Goal: Information Seeking & Learning: Learn about a topic

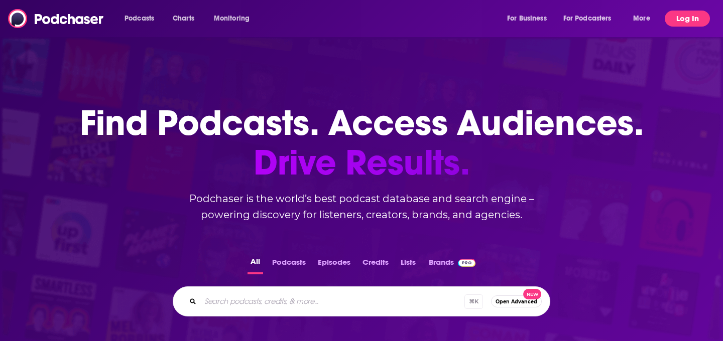
click at [688, 17] on button "Log In" at bounding box center [687, 19] width 45 height 16
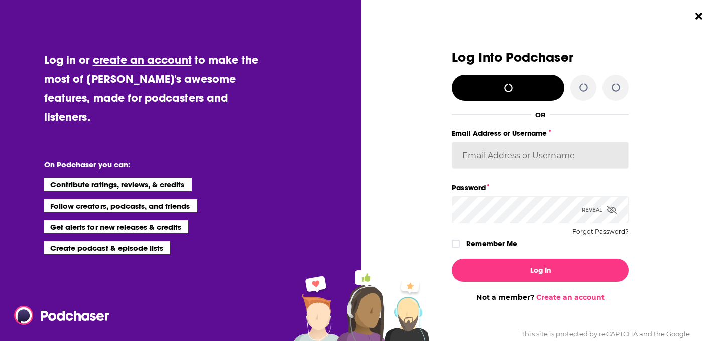
type input "KarinaSabol"
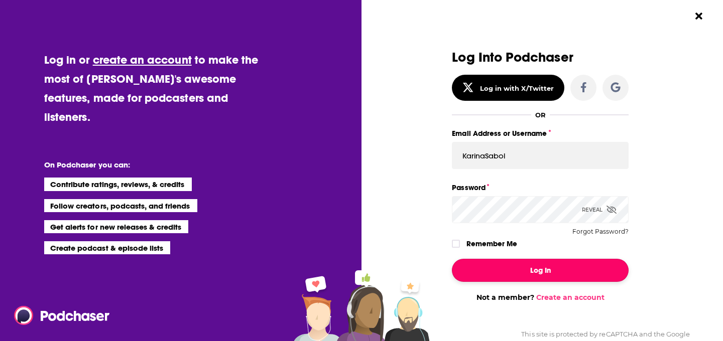
click at [523, 277] on button "Log In" at bounding box center [540, 270] width 177 height 23
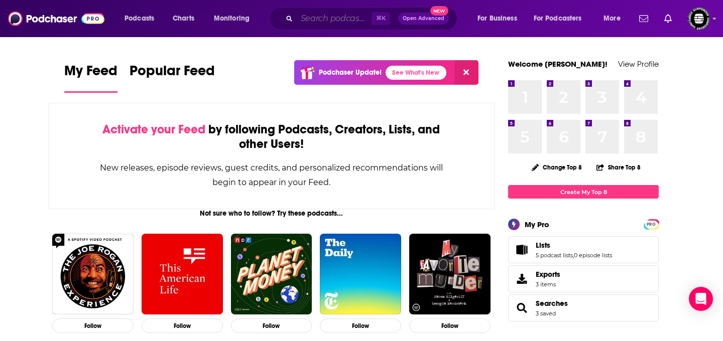
click at [340, 18] on input "Search podcasts, credits, & more..." at bounding box center [334, 19] width 75 height 16
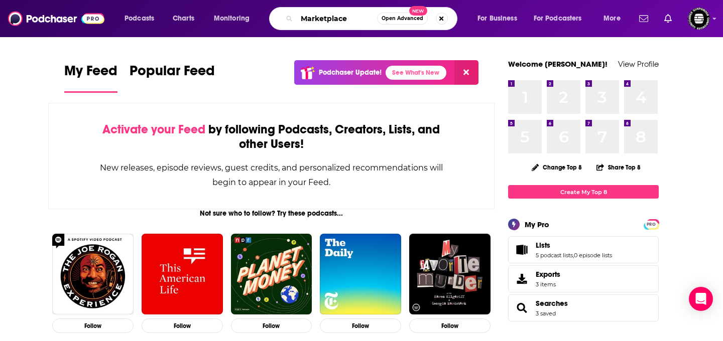
type input "Marketplace"
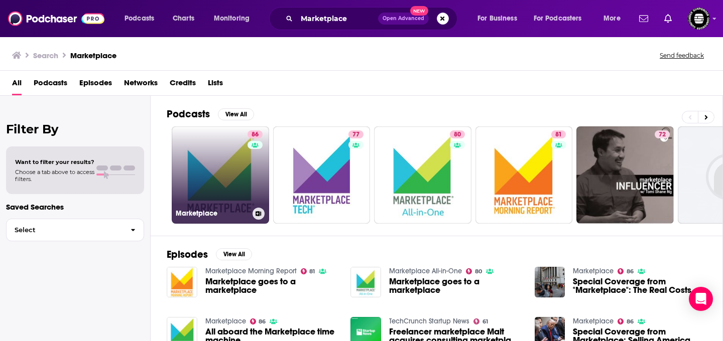
click at [236, 188] on link "86 Marketplace" at bounding box center [220, 175] width 97 height 97
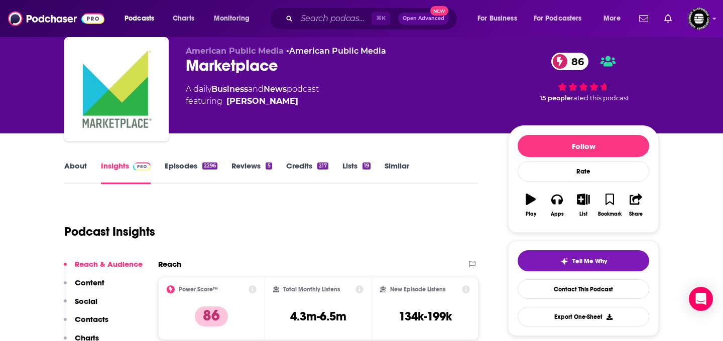
scroll to position [31, 0]
